Goal: Information Seeking & Learning: Learn about a topic

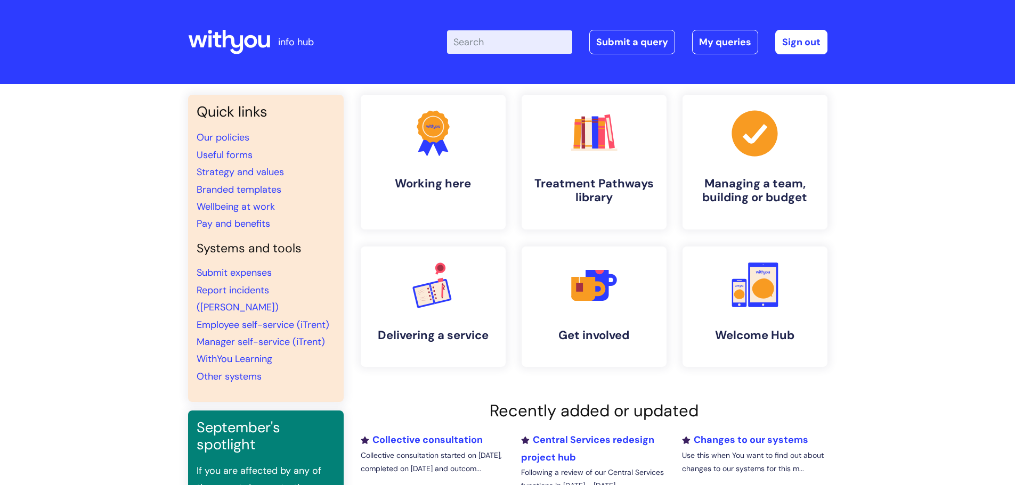
click at [532, 47] on input "Enter your search term here..." at bounding box center [509, 41] width 125 height 23
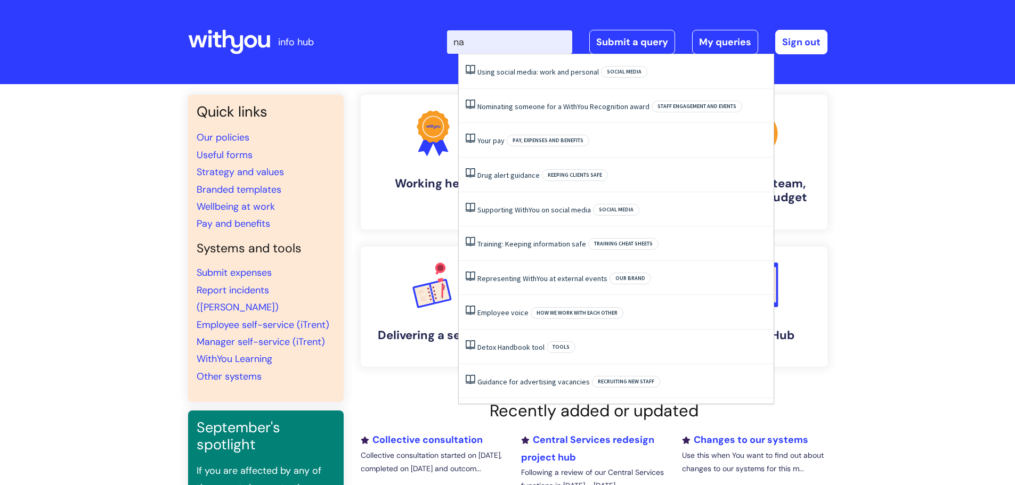
type input "n"
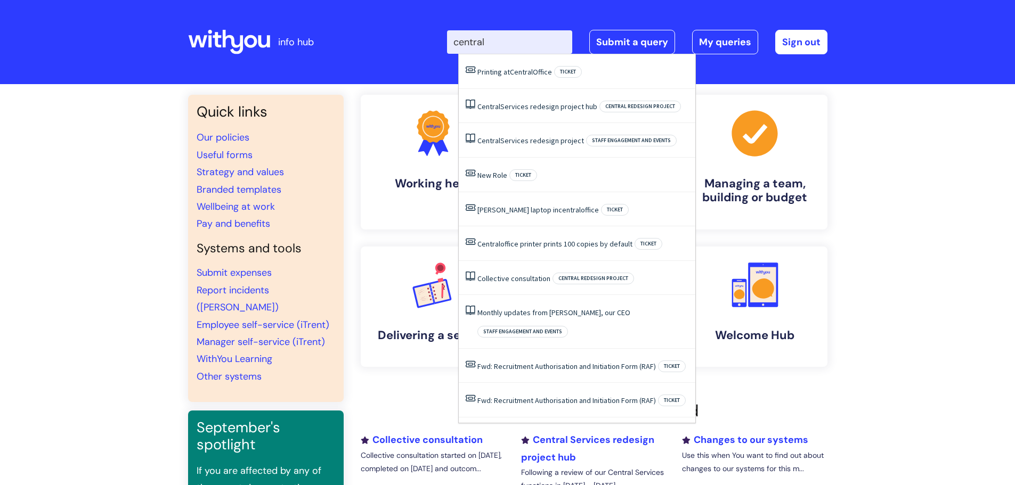
type input "central"
click at [548, 105] on link "Central Services redesign project hub" at bounding box center [537, 107] width 120 height 10
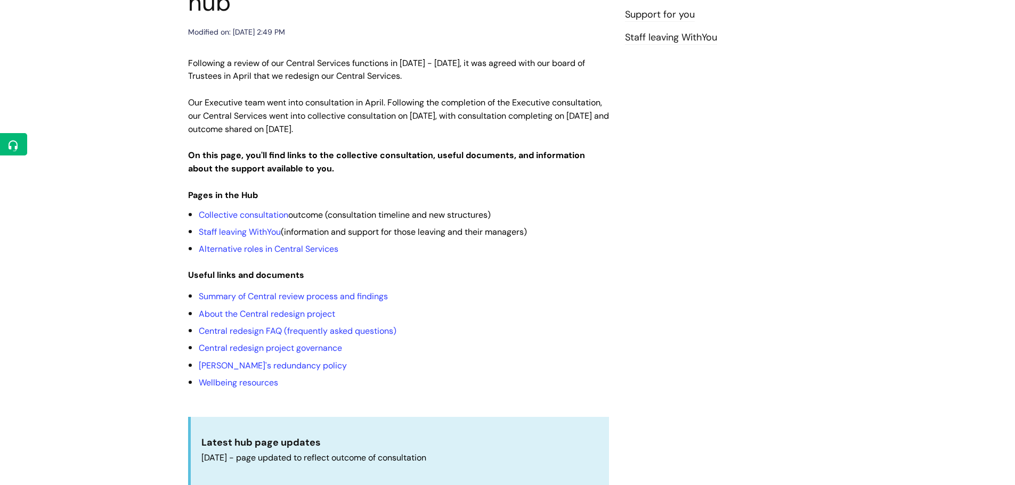
scroll to position [266, 0]
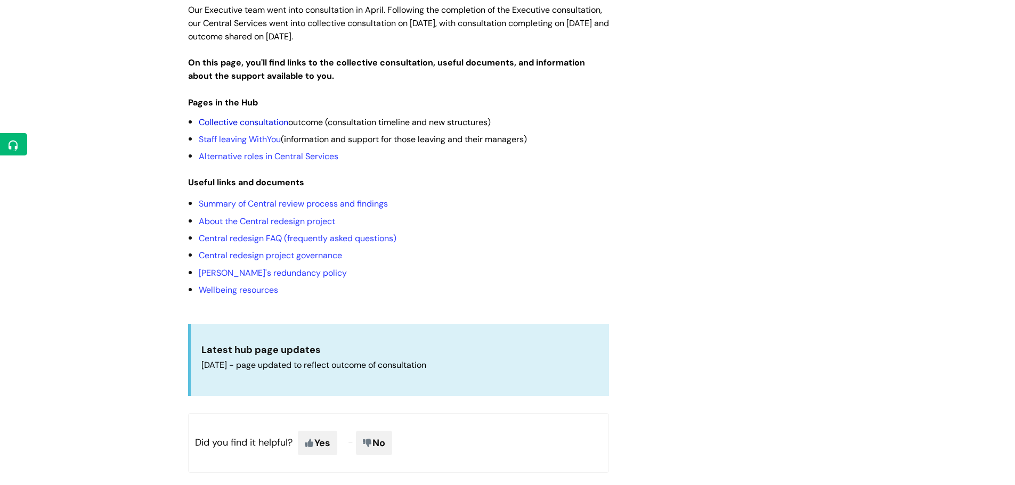
click at [259, 117] on link "Collective consultation" at bounding box center [243, 122] width 89 height 11
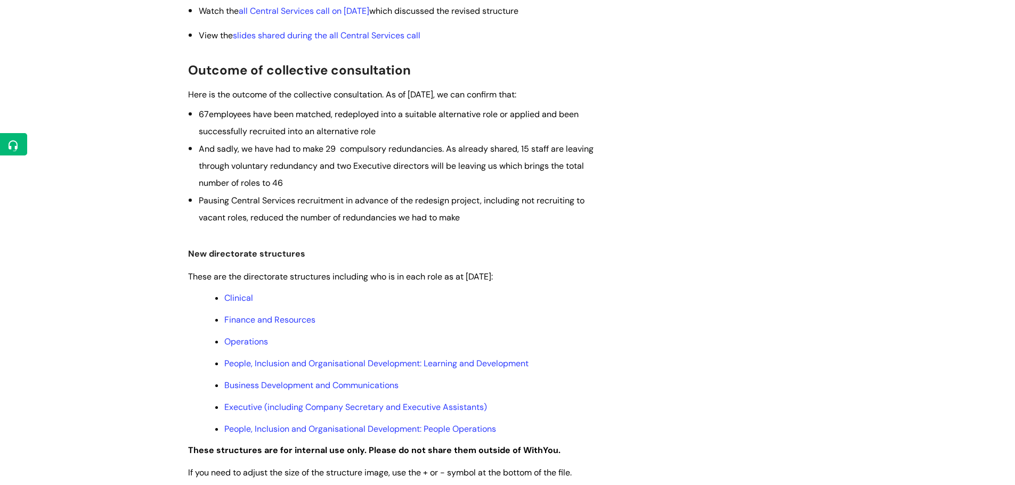
scroll to position [479, 0]
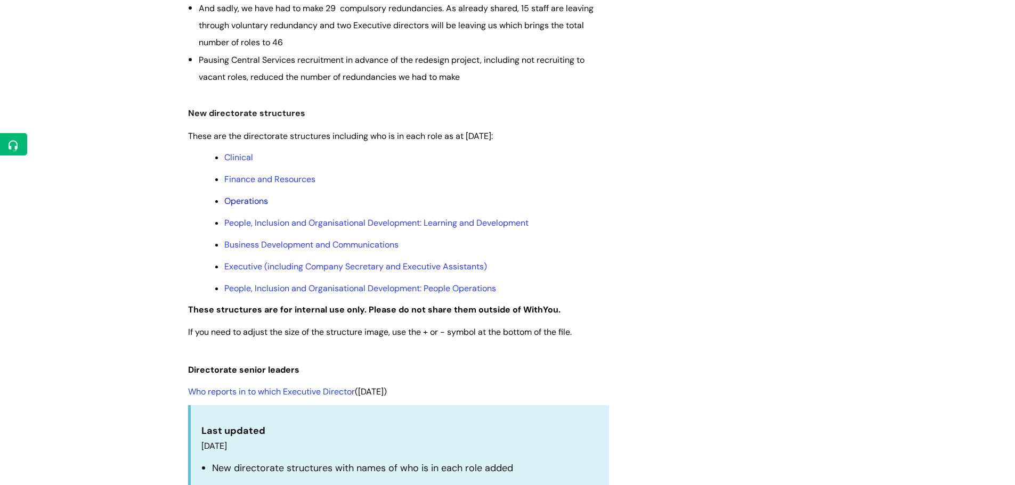
click at [253, 202] on link "Operations" at bounding box center [246, 200] width 44 height 11
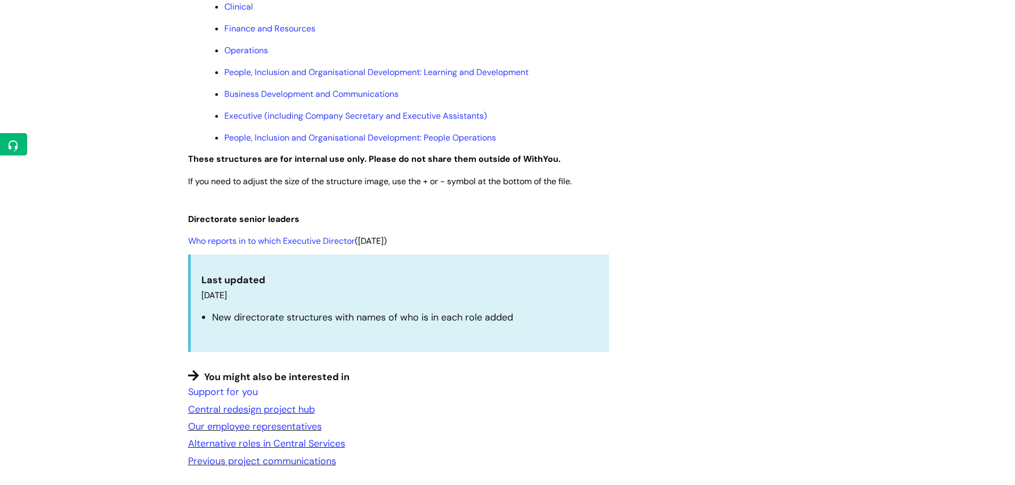
scroll to position [692, 0]
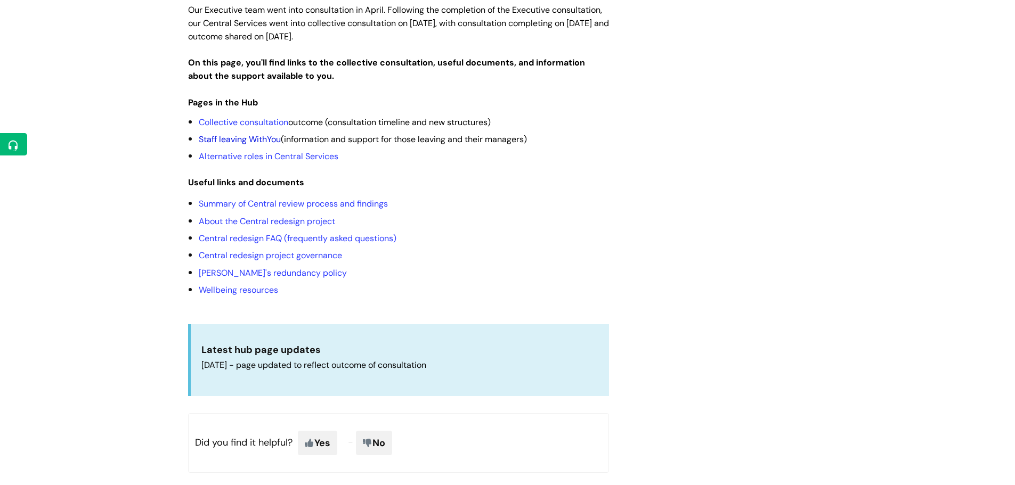
scroll to position [266, 0]
click at [255, 151] on link "Alternative roles in Central Services" at bounding box center [269, 156] width 140 height 11
